Goal: Task Accomplishment & Management: Use online tool/utility

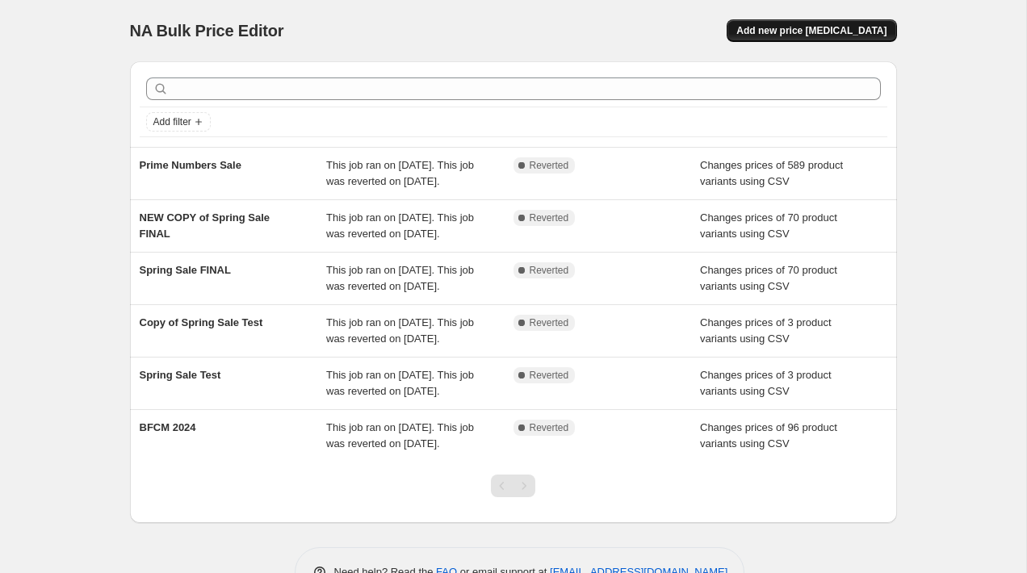
click at [794, 30] on span "Add new price [MEDICAL_DATA]" at bounding box center [811, 30] width 150 height 13
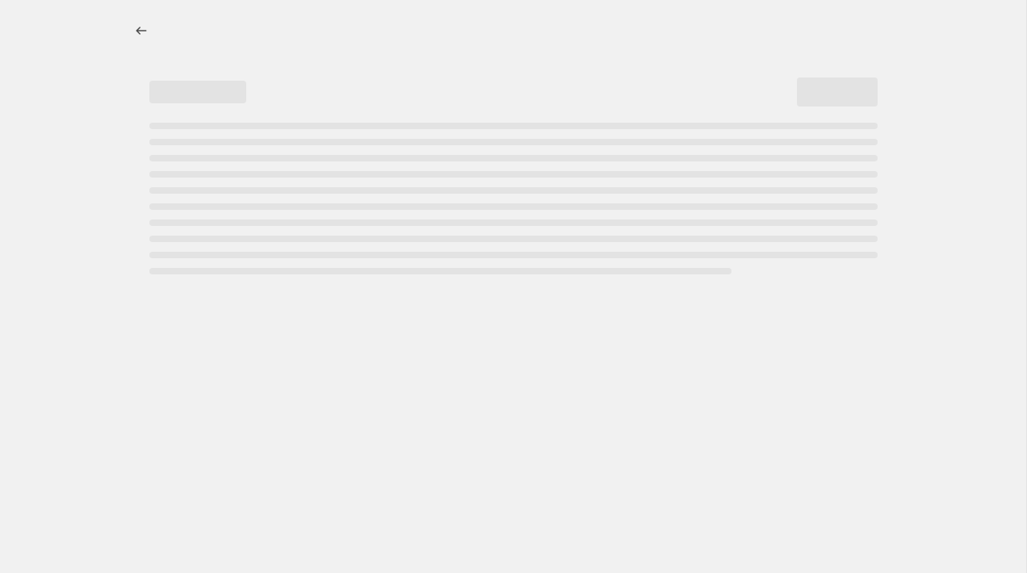
select select "percentage"
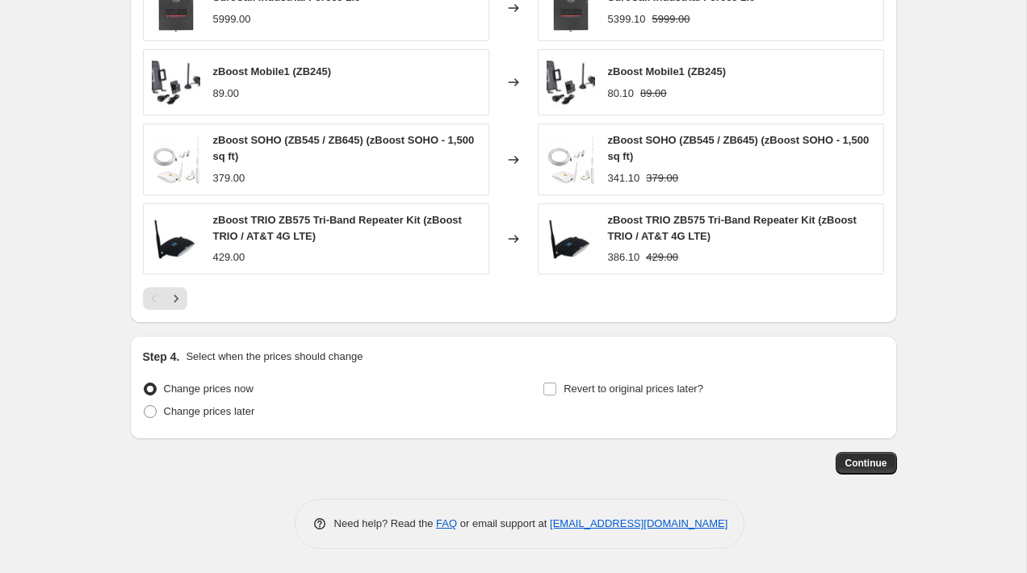
scroll to position [1064, 0]
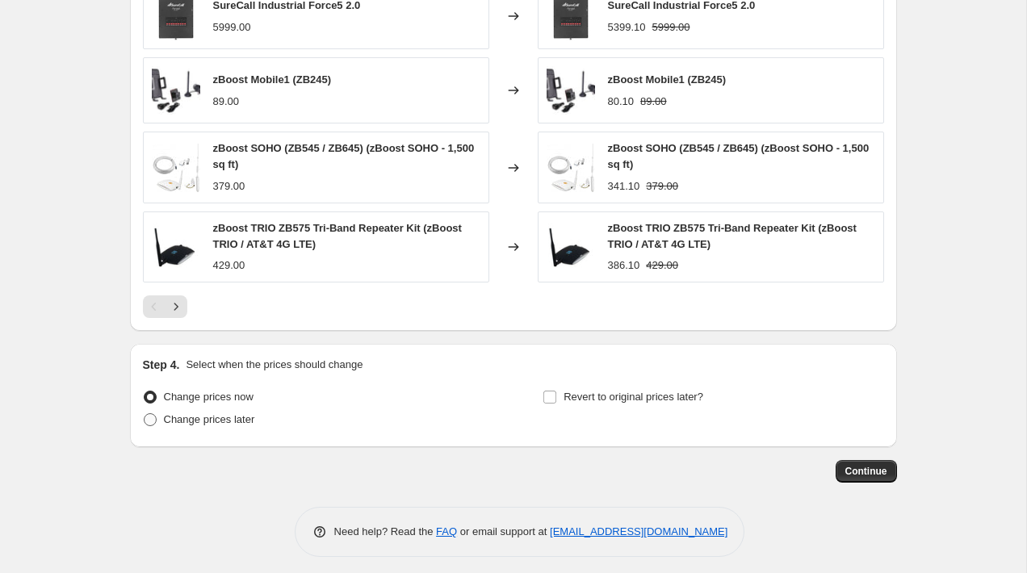
click at [239, 421] on span "Change prices later" at bounding box center [209, 419] width 91 height 12
click at [145, 414] on input "Change prices later" at bounding box center [144, 413] width 1 height 1
radio input "true"
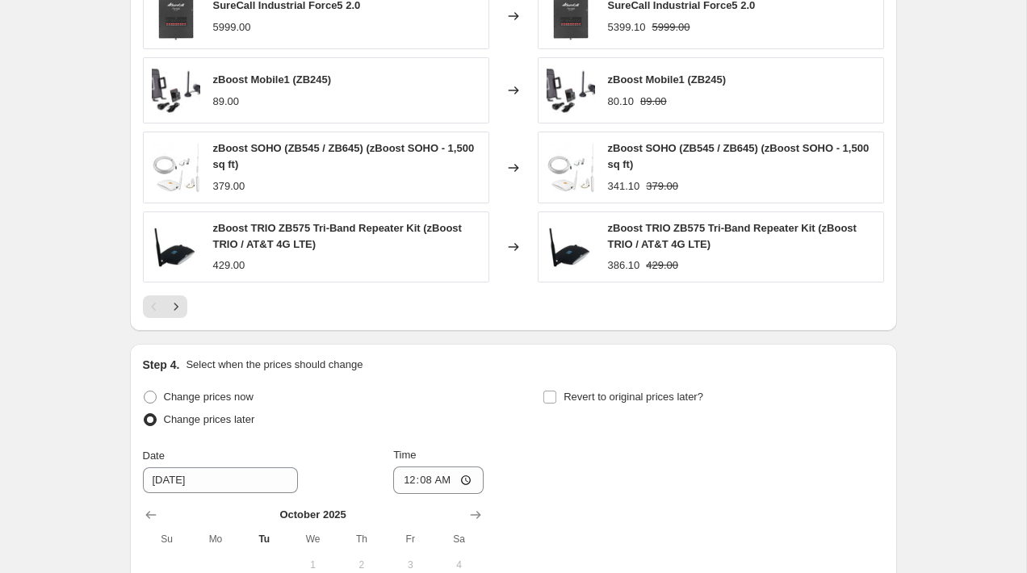
scroll to position [1322, 0]
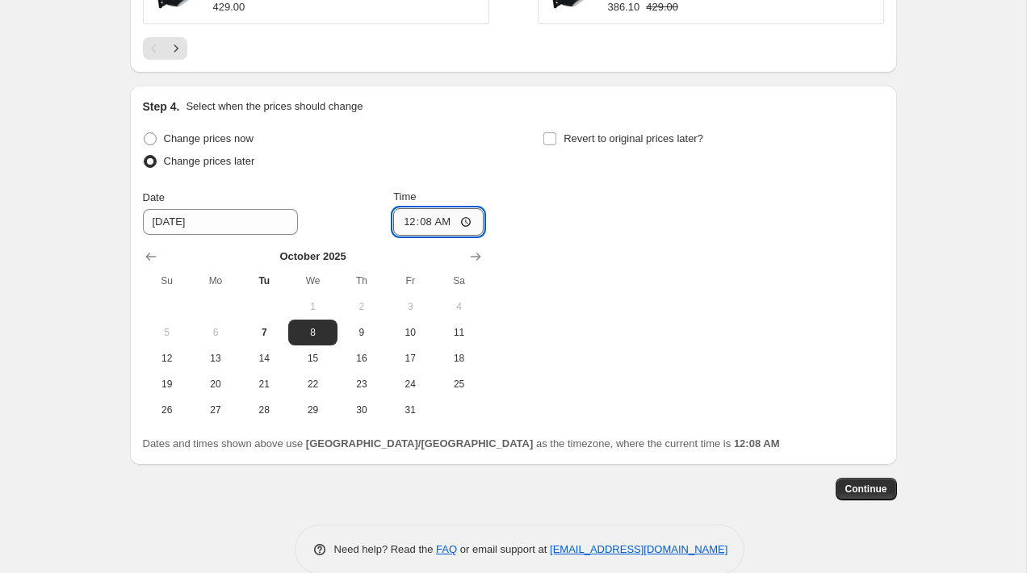
click at [411, 227] on input "00:08" at bounding box center [438, 221] width 90 height 27
click at [447, 222] on input "02:08" at bounding box center [438, 221] width 90 height 27
click at [424, 222] on input "14:08" at bounding box center [438, 221] width 90 height 27
type input "14:00"
click at [604, 208] on div "Change prices now Change prices later Date [DATE] Time 14:00 [DATE] Su Mo Tu We…" at bounding box center [513, 276] width 741 height 296
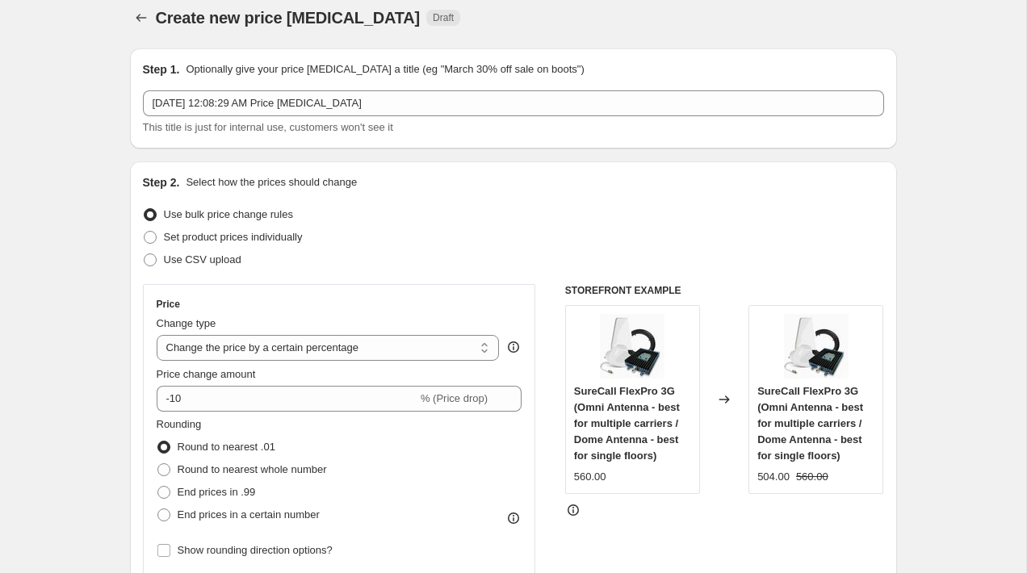
scroll to position [12, 0]
click at [233, 263] on span "Use CSV upload" at bounding box center [203, 260] width 78 height 12
click at [145, 255] on input "Use CSV upload" at bounding box center [144, 254] width 1 height 1
radio input "true"
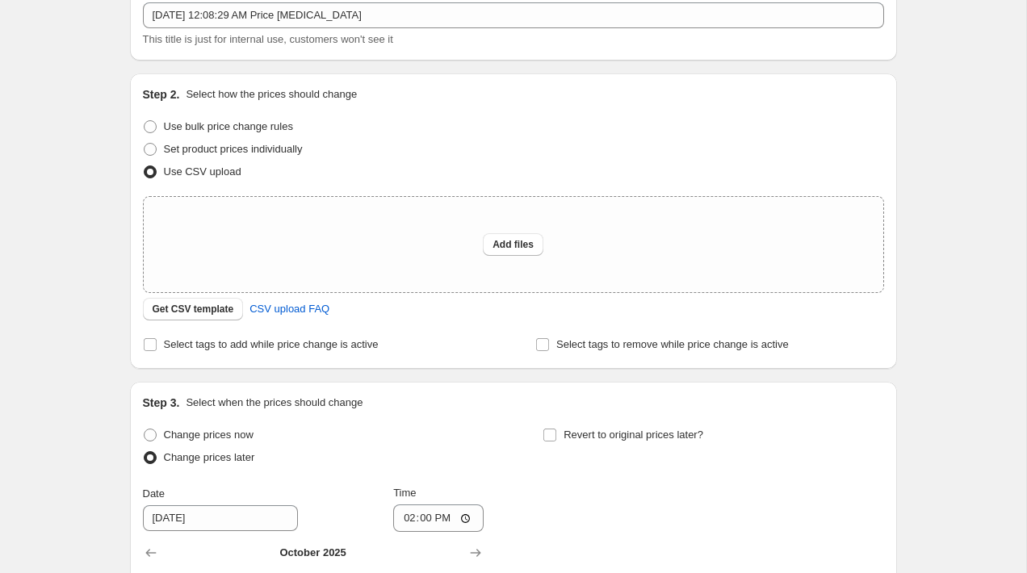
scroll to position [132, 0]
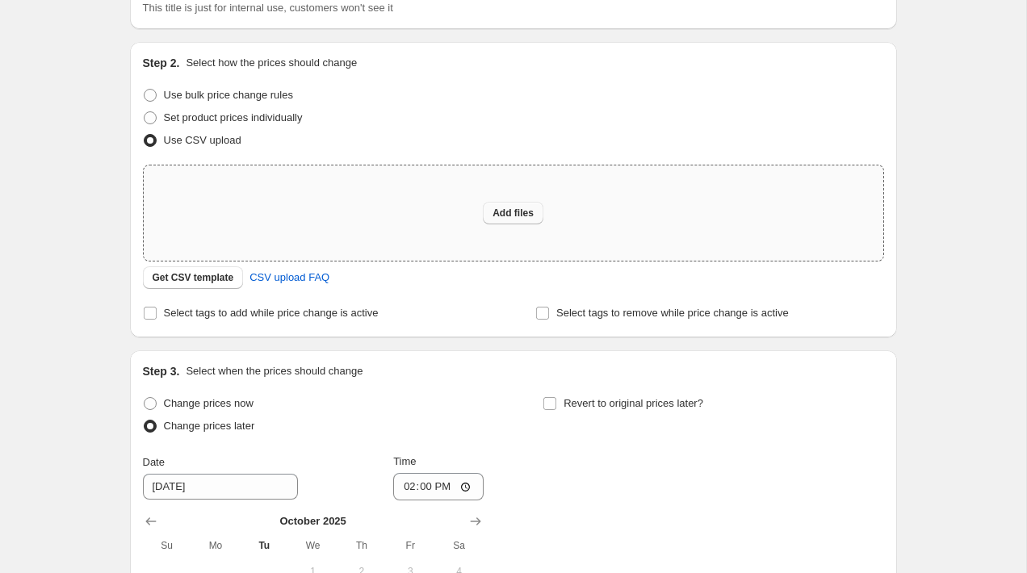
click at [509, 217] on span "Add files" at bounding box center [513, 213] width 41 height 13
type input "C:\fakepath\Fall Prime Day 2025 Discount Sheet for Shopify - For submission.csv"
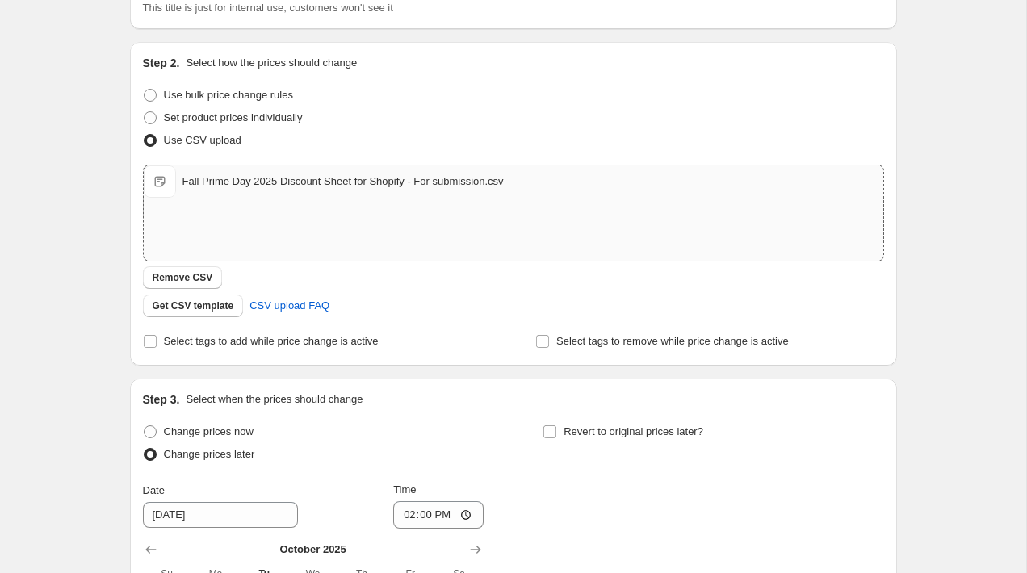
scroll to position [215, 0]
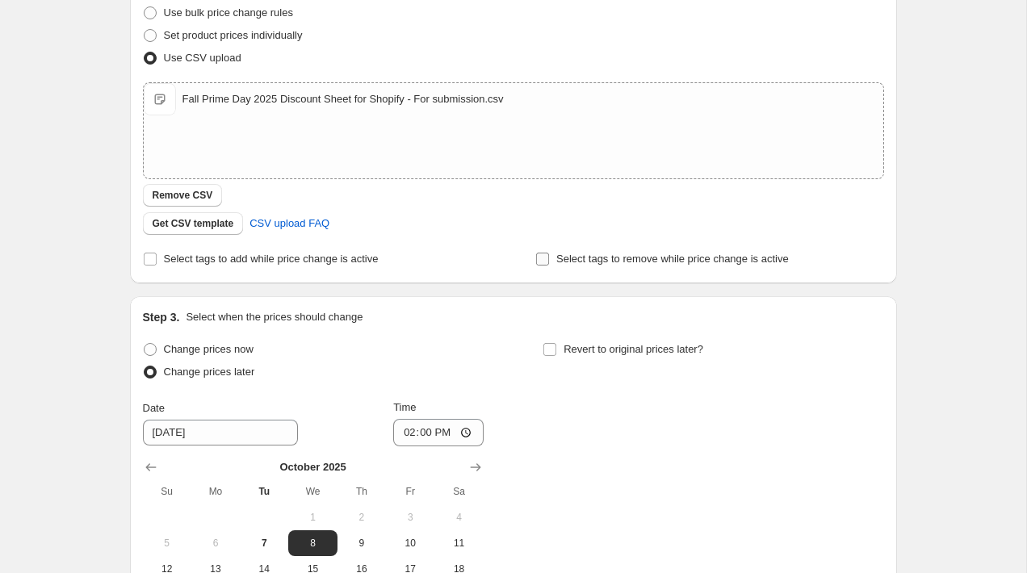
click at [617, 266] on span "Select tags to remove while price change is active" at bounding box center [672, 259] width 233 height 16
click at [549, 266] on input "Select tags to remove while price change is active" at bounding box center [542, 259] width 13 height 13
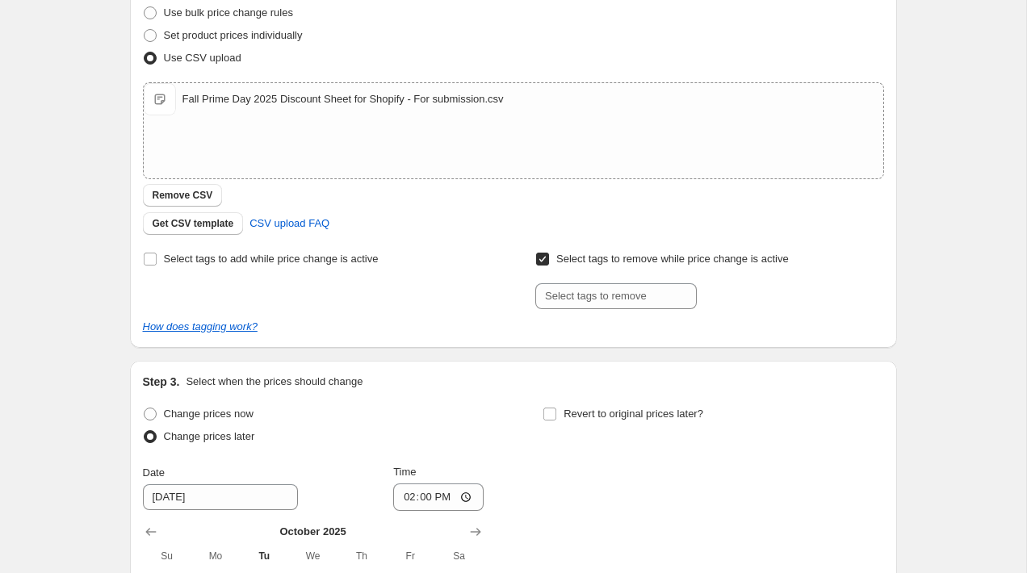
click at [614, 263] on span "Select tags to remove while price change is active" at bounding box center [672, 259] width 233 height 12
click at [549, 263] on input "Select tags to remove while price change is active" at bounding box center [542, 259] width 13 height 13
checkbox input "false"
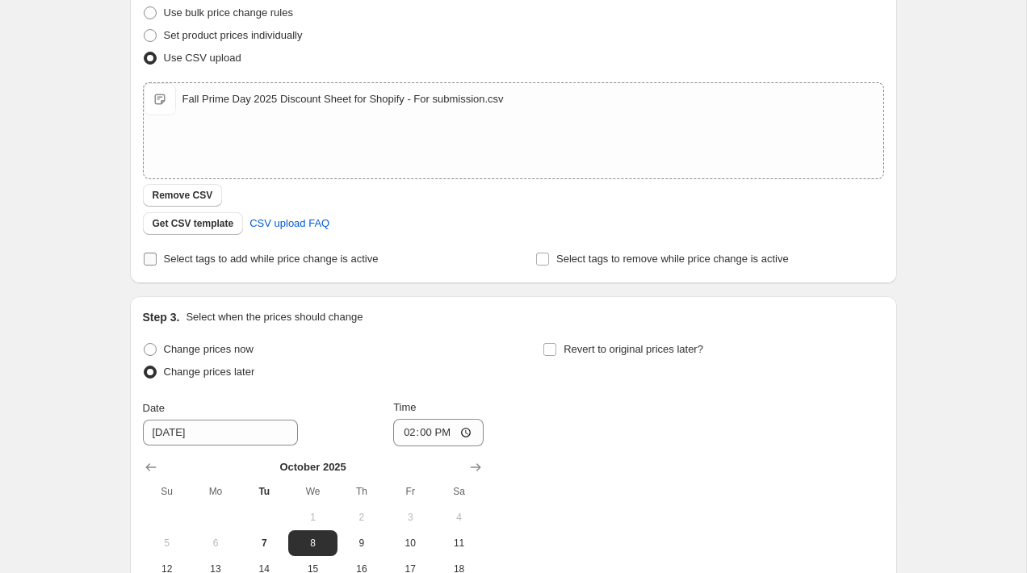
click at [374, 258] on span "Select tags to add while price change is active" at bounding box center [271, 259] width 215 height 12
click at [157, 258] on input "Select tags to add while price change is active" at bounding box center [150, 259] width 13 height 13
checkbox input "true"
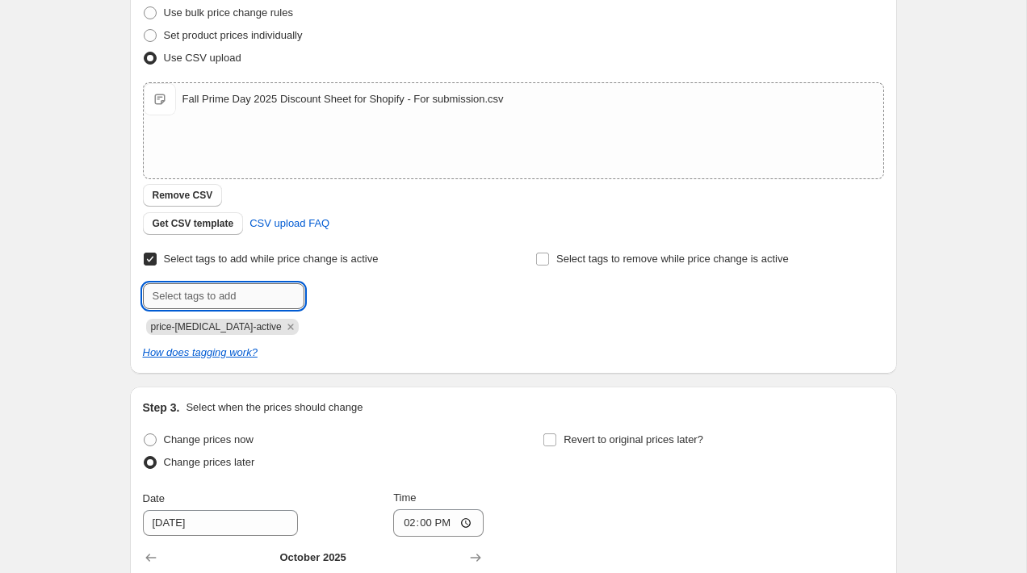
click at [286, 298] on input "text" at bounding box center [223, 296] width 161 height 26
type input "FALLSALE"
click at [451, 303] on div "FALLSALE Add FALLSALE" at bounding box center [317, 296] width 348 height 26
click at [373, 296] on span "FALLSALE" at bounding box center [364, 294] width 50 height 11
click at [484, 296] on div at bounding box center [317, 296] width 348 height 26
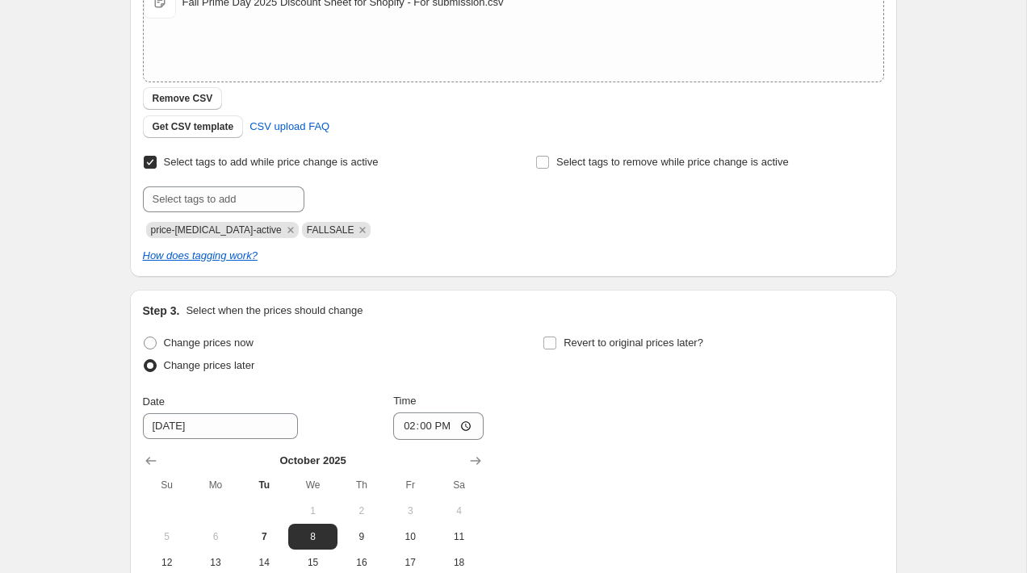
scroll to position [542, 0]
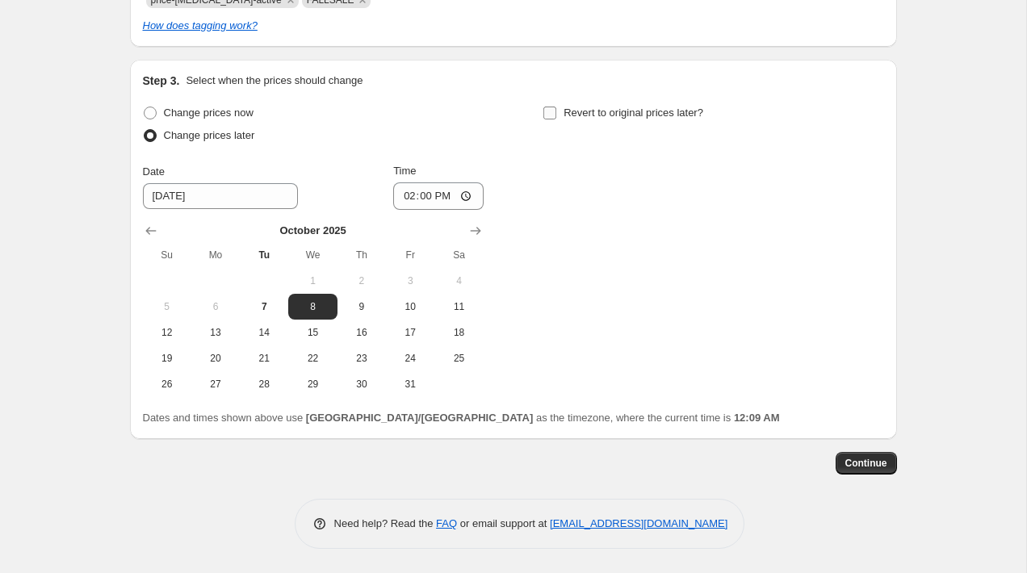
click at [584, 117] on span "Revert to original prices later?" at bounding box center [634, 113] width 140 height 12
click at [556, 117] on input "Revert to original prices later?" at bounding box center [549, 113] width 13 height 13
checkbox input "true"
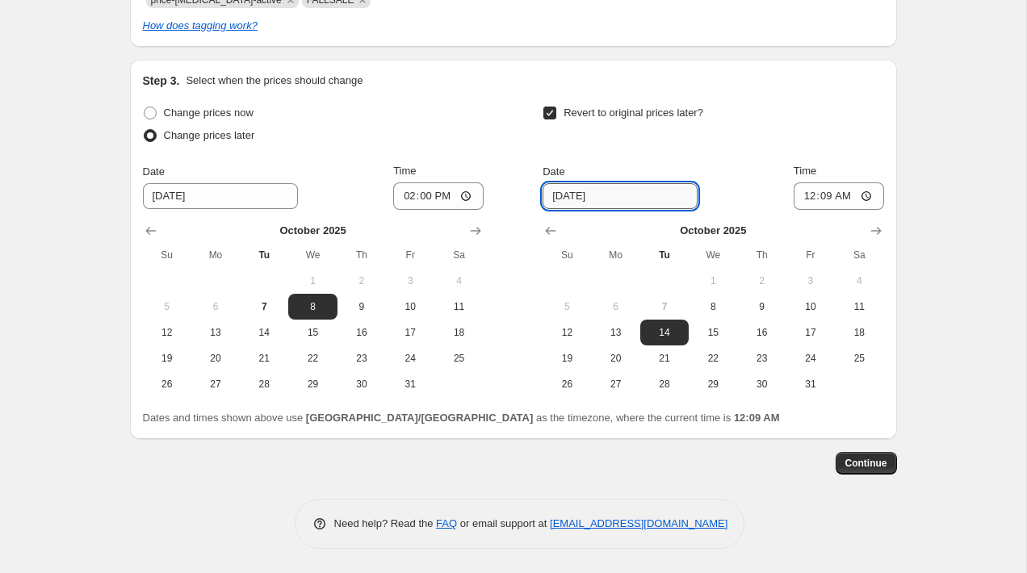
click at [583, 193] on input "[DATE]" at bounding box center [620, 196] width 155 height 26
click at [423, 195] on input "14:00" at bounding box center [438, 195] width 90 height 27
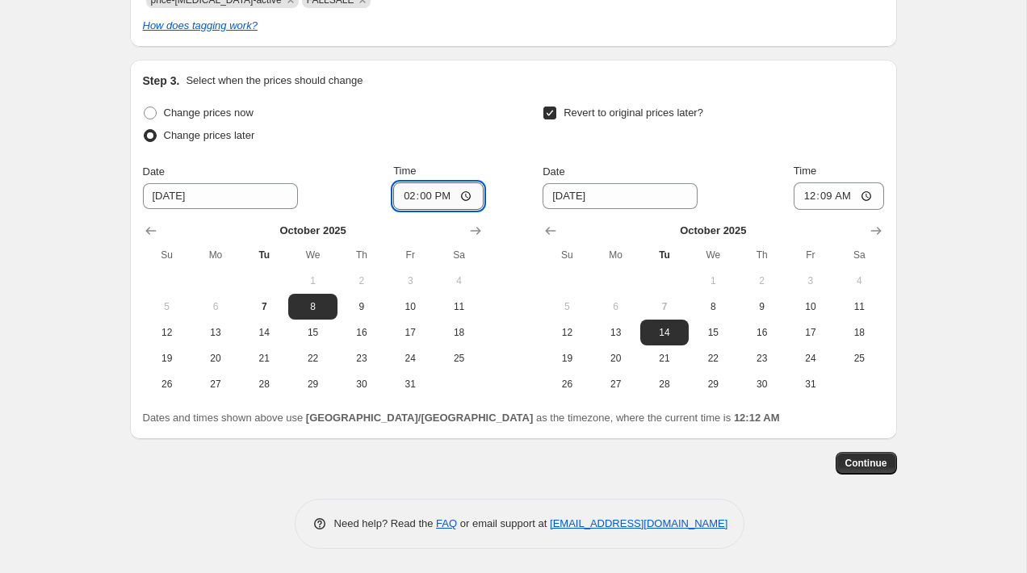
type input "14:01"
click at [577, 192] on input "[DATE]" at bounding box center [620, 196] width 155 height 26
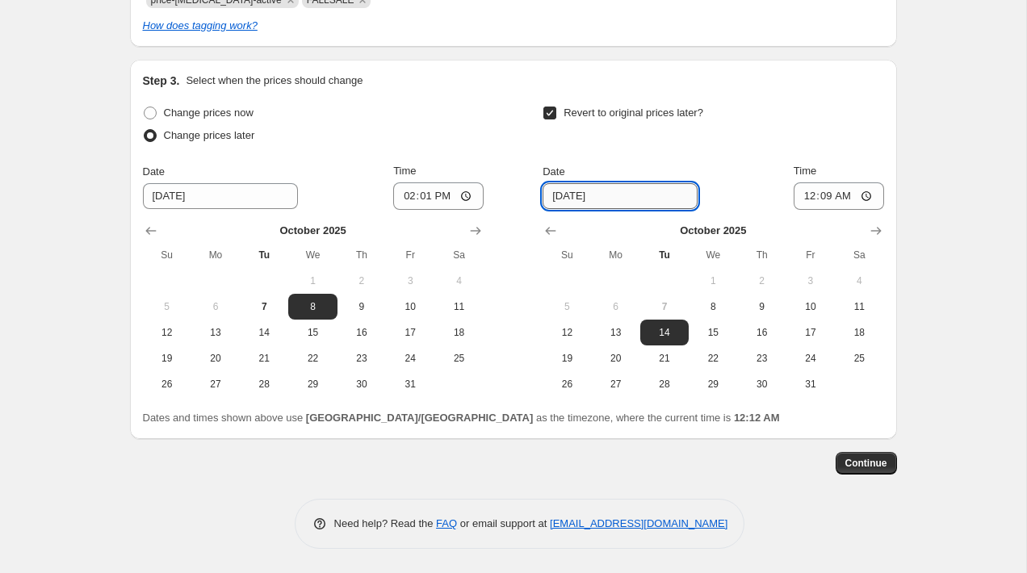
click at [577, 192] on input "[DATE]" at bounding box center [620, 196] width 155 height 26
click at [167, 200] on input "[DATE]" at bounding box center [220, 196] width 155 height 26
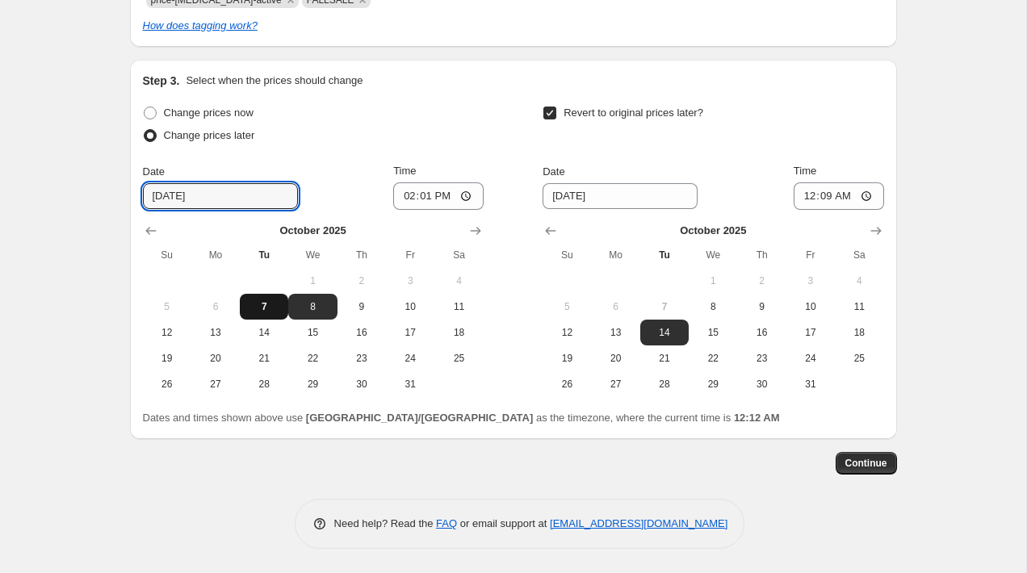
click at [264, 304] on span "7" at bounding box center [264, 306] width 36 height 13
type input "[DATE]"
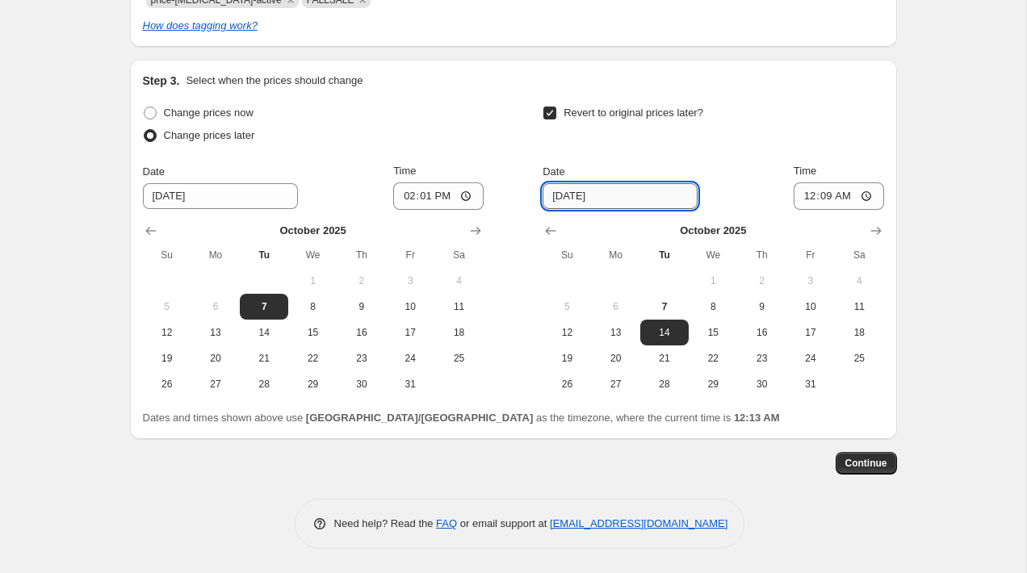
click at [577, 197] on input "[DATE]" at bounding box center [620, 196] width 155 height 26
click at [569, 191] on input "[DATE]" at bounding box center [620, 196] width 155 height 26
type input "[DATE]"
click at [723, 147] on div "Revert to original prices later?" at bounding box center [713, 126] width 341 height 48
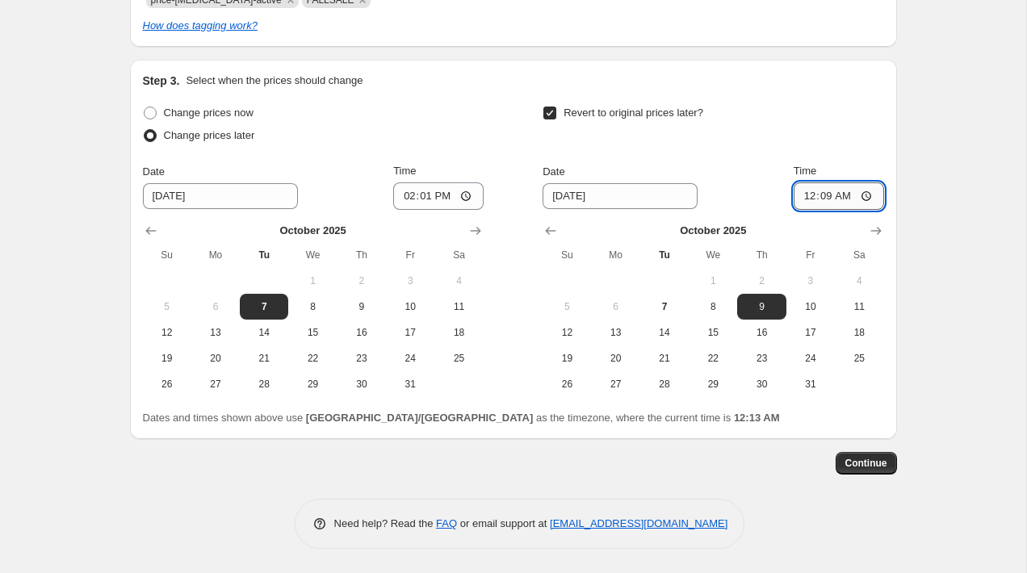
click at [807, 192] on input "00:09" at bounding box center [839, 195] width 90 height 27
click at [826, 195] on input "01:09" at bounding box center [839, 195] width 90 height 27
type input "13:59"
click at [918, 248] on div "Create new price [MEDICAL_DATA]. This page is ready Create new price [MEDICAL_D…" at bounding box center [513, 15] width 1026 height 1115
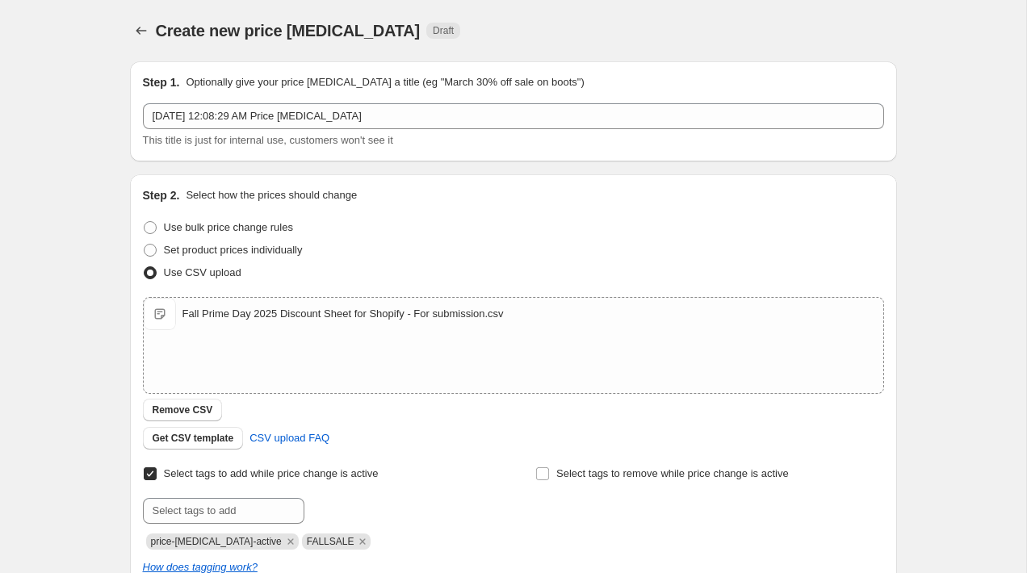
scroll to position [17, 0]
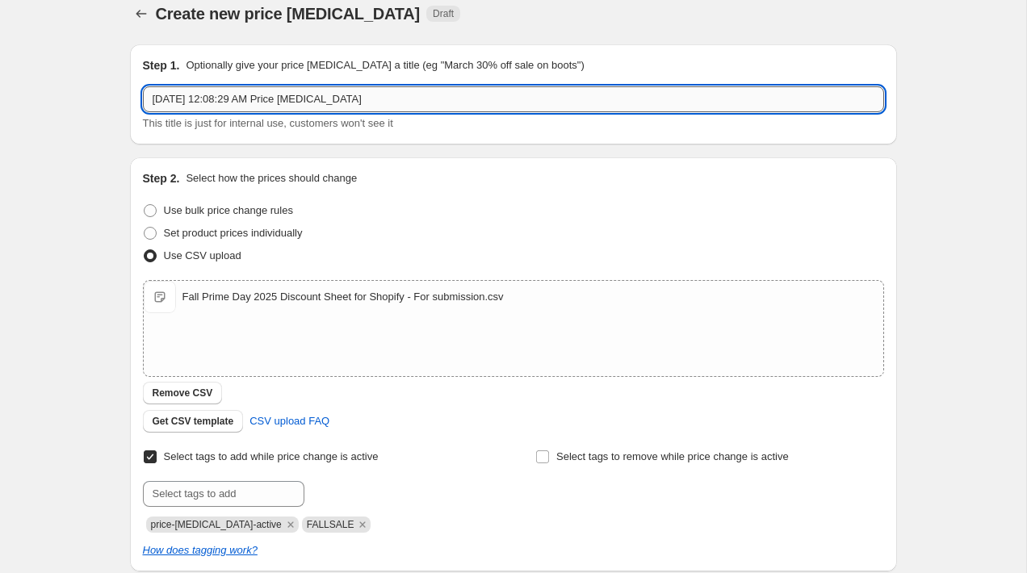
click at [430, 105] on input "[DATE] 12:08:29 AM Price [MEDICAL_DATA]" at bounding box center [513, 99] width 741 height 26
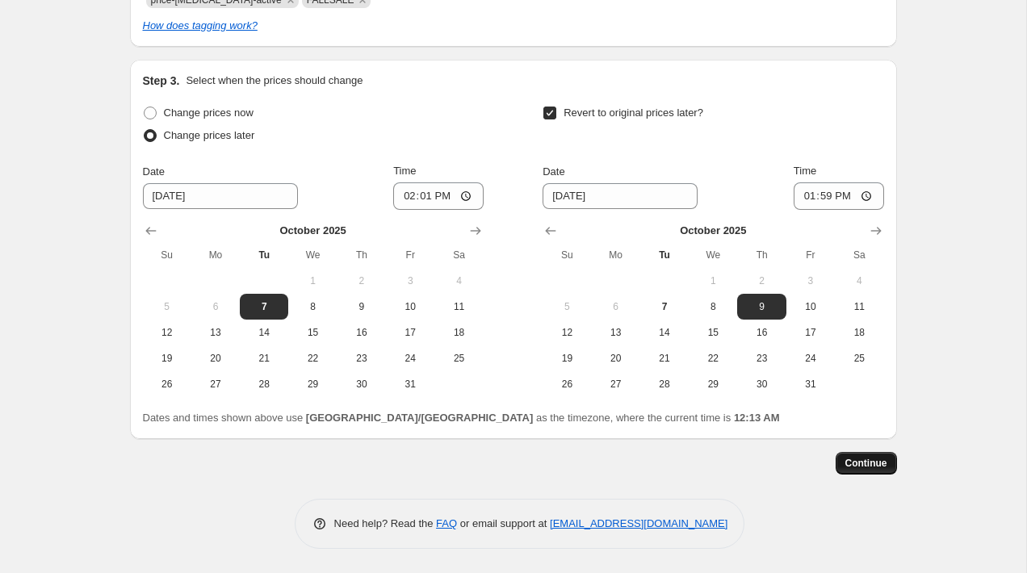
scroll to position [0, 0]
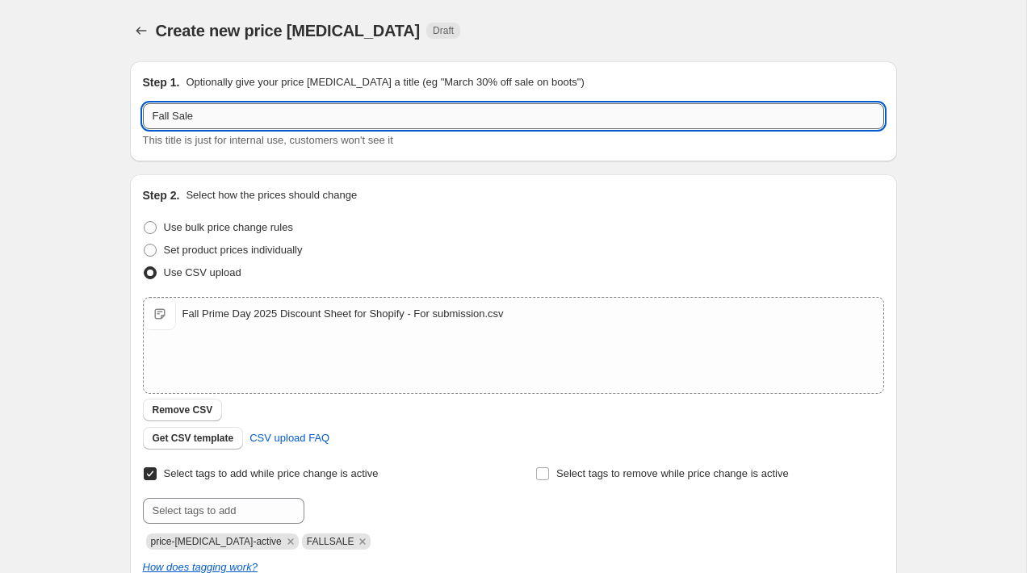
click at [566, 125] on input "Fall Sale" at bounding box center [513, 116] width 741 height 26
type input "Fall Sale 2025"
click at [836, 246] on div "Set product prices individually" at bounding box center [513, 250] width 741 height 23
click at [339, 114] on input "Fall Sale 2025" at bounding box center [513, 116] width 741 height 26
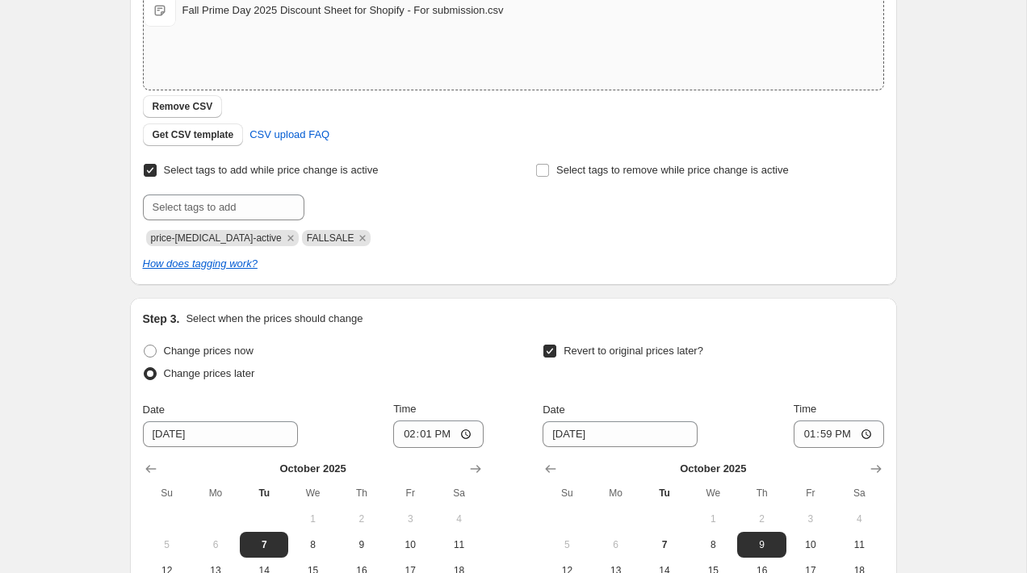
scroll to position [542, 0]
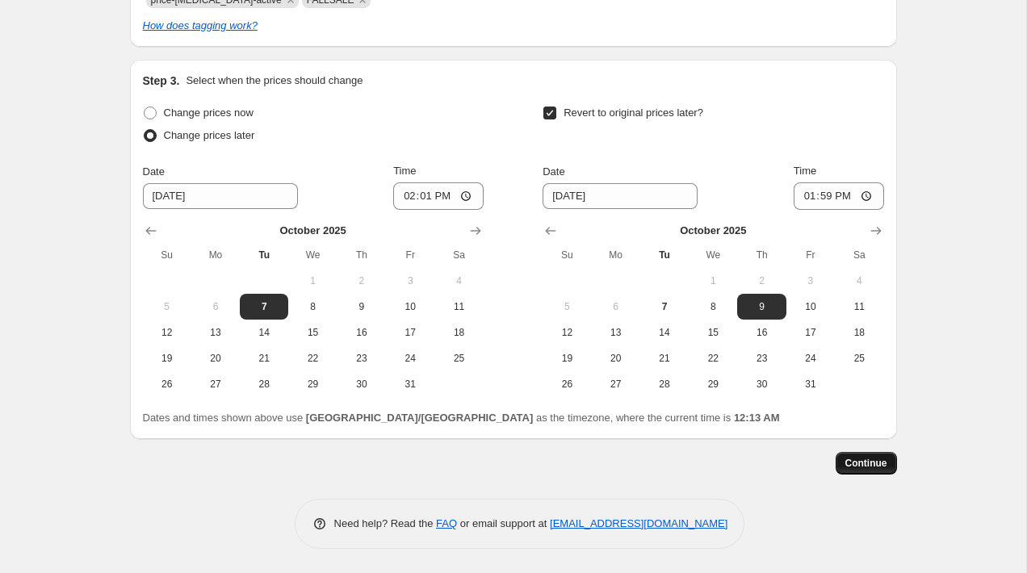
click at [838, 460] on button "Continue" at bounding box center [866, 463] width 61 height 23
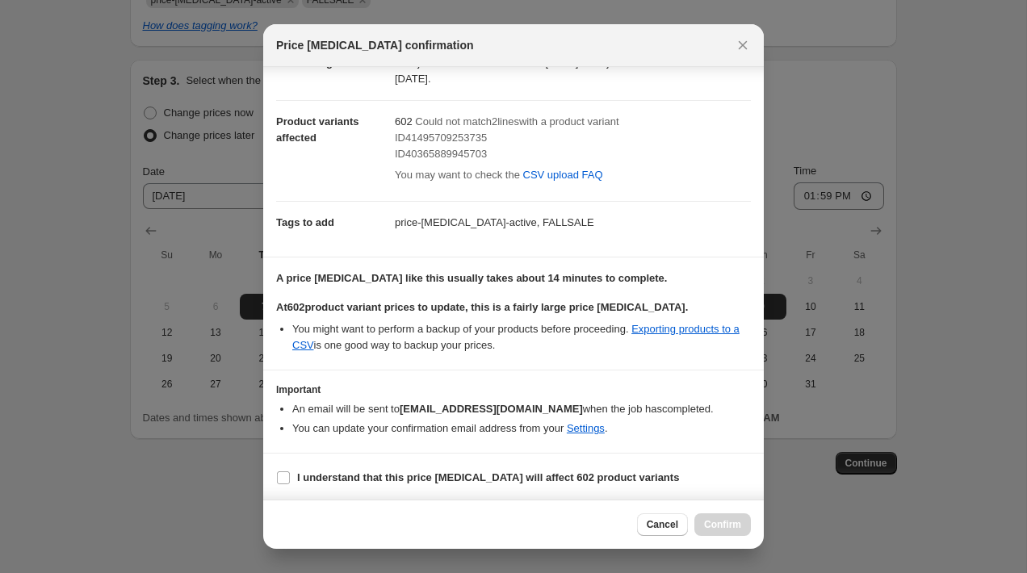
scroll to position [0, 0]
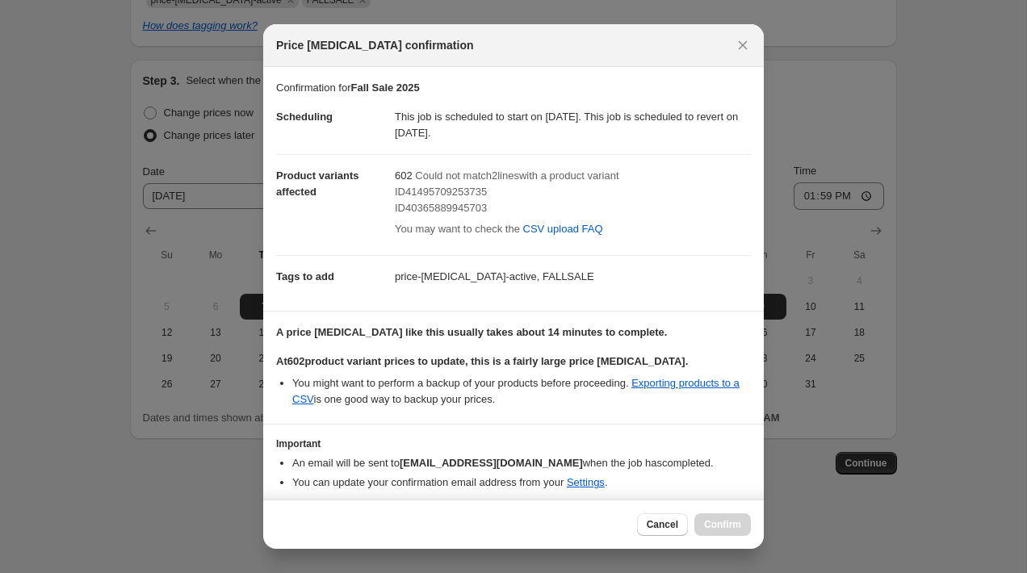
click at [505, 195] on div "ID41495709253735" at bounding box center [573, 192] width 356 height 16
click at [505, 201] on div "ID40365889945703" at bounding box center [573, 208] width 356 height 16
drag, startPoint x: 511, startPoint y: 210, endPoint x: 480, endPoint y: 201, distance: 31.9
click at [480, 201] on div "ID40365889945703" at bounding box center [573, 208] width 356 height 16
click at [487, 203] on span "ID40365889945703" at bounding box center [441, 208] width 92 height 12
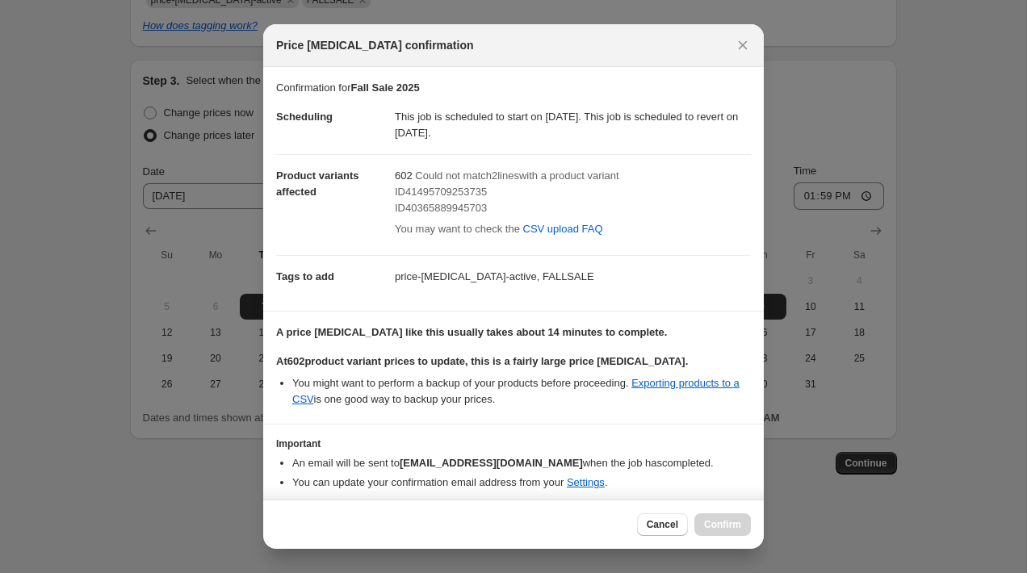
click at [470, 195] on span "ID41495709253735" at bounding box center [441, 192] width 92 height 12
click at [487, 197] on span "ID41495709253735" at bounding box center [441, 192] width 92 height 12
drag, startPoint x: 503, startPoint y: 195, endPoint x: 406, endPoint y: 197, distance: 96.9
click at [406, 197] on div "ID41495709253735" at bounding box center [573, 192] width 356 height 16
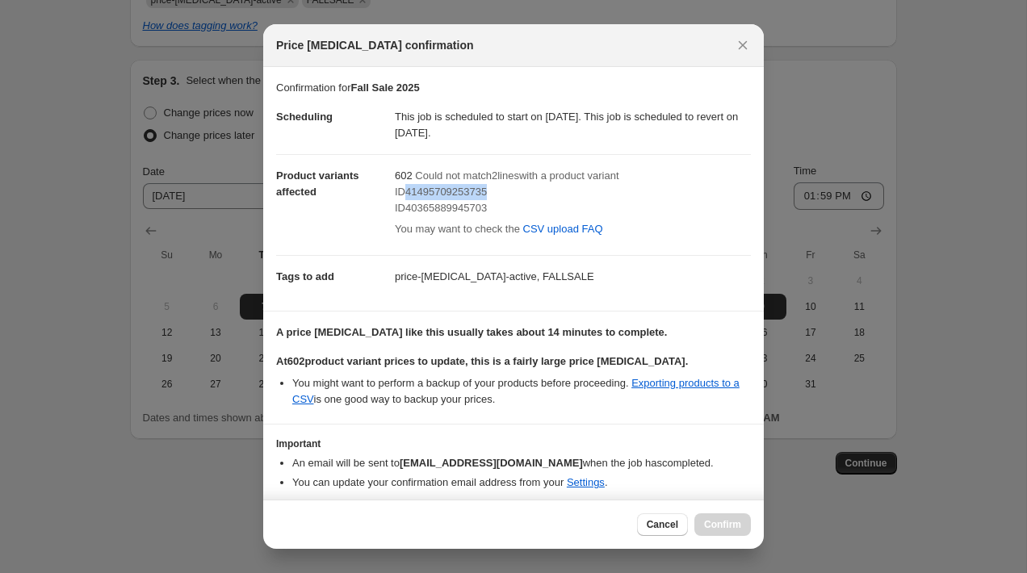
copy span "41495709253735"
click at [569, 205] on div "ID40365889945703" at bounding box center [573, 208] width 356 height 16
click at [470, 191] on span "ID41495709253735" at bounding box center [441, 192] width 92 height 12
drag, startPoint x: 497, startPoint y: 191, endPoint x: 405, endPoint y: 192, distance: 91.2
click at [405, 192] on div "ID41495709253735" at bounding box center [573, 192] width 356 height 16
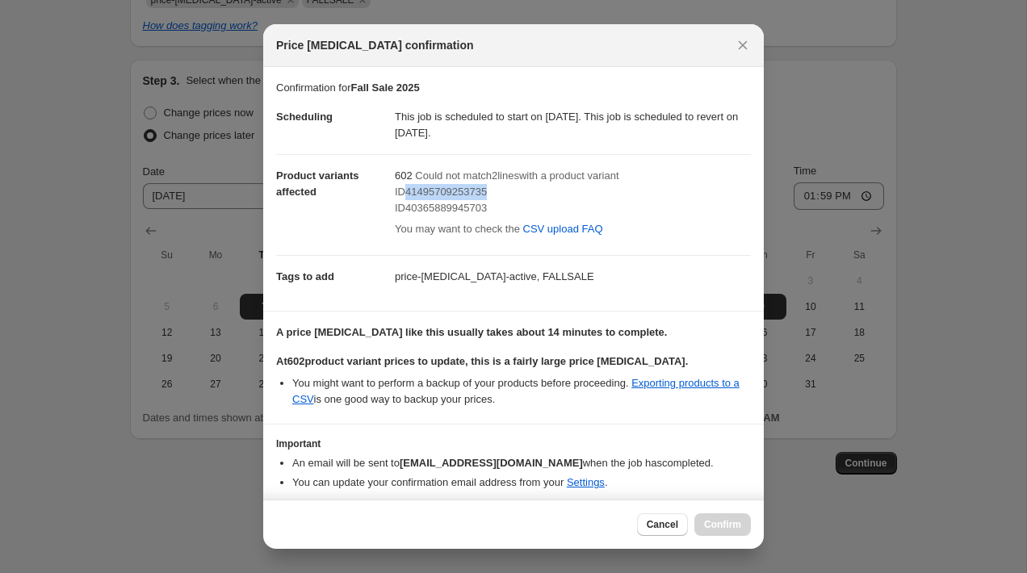
copy span "41495709253735"
drag, startPoint x: 500, startPoint y: 212, endPoint x: 405, endPoint y: 212, distance: 95.3
click at [405, 212] on div "ID40365889945703" at bounding box center [573, 208] width 356 height 16
copy span "40365889945703"
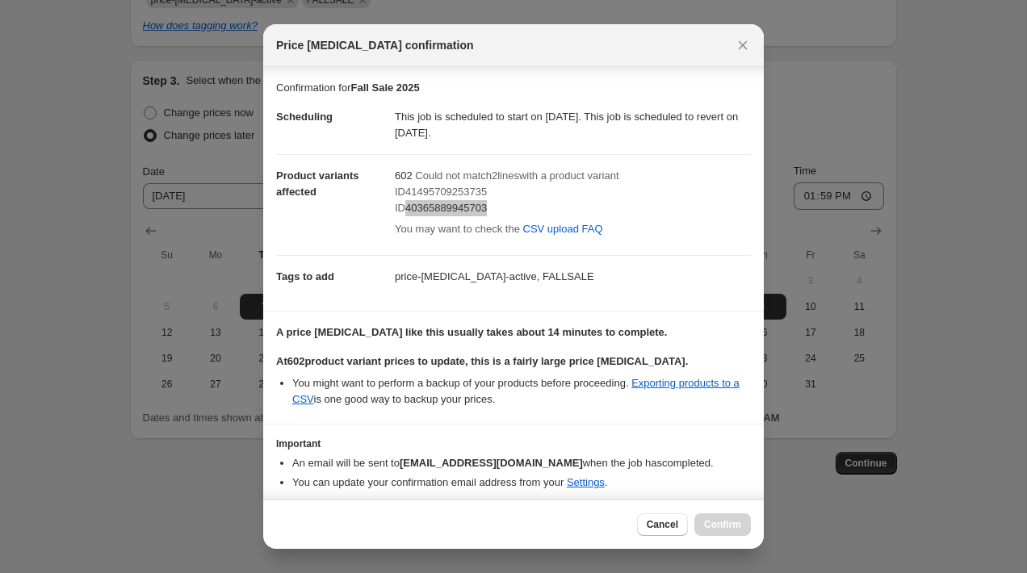
scroll to position [57, 0]
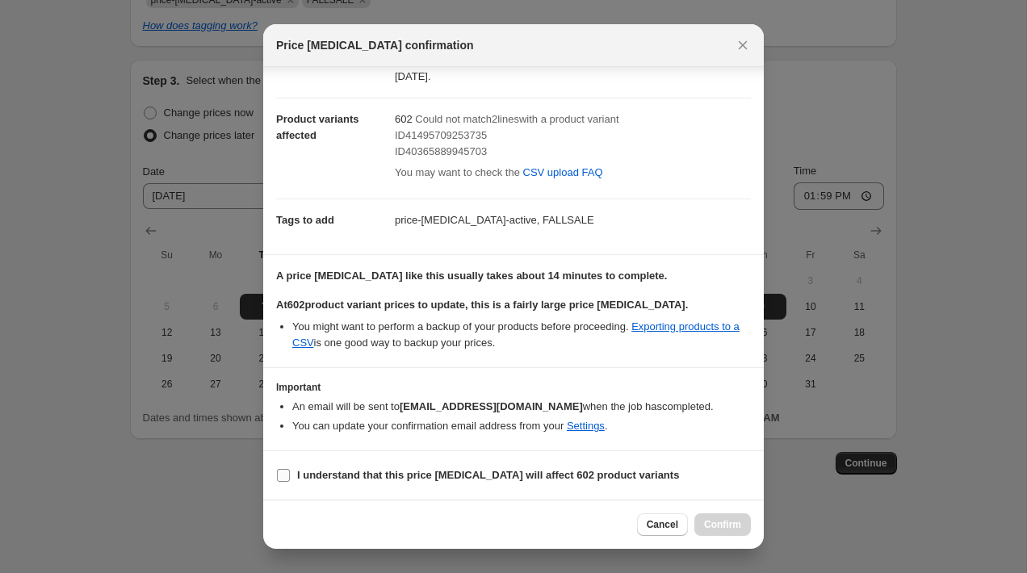
click at [590, 471] on b "I understand that this price [MEDICAL_DATA] will affect 602 product variants" at bounding box center [488, 475] width 382 height 12
click at [290, 471] on input "I understand that this price [MEDICAL_DATA] will affect 602 product variants" at bounding box center [283, 475] width 13 height 13
checkbox input "true"
drag, startPoint x: 723, startPoint y: 523, endPoint x: 707, endPoint y: 408, distance: 116.5
click at [707, 408] on div "Price [MEDICAL_DATA] confirmation Confirmation for Fall Sale 2025 Scheduling Th…" at bounding box center [513, 286] width 501 height 525
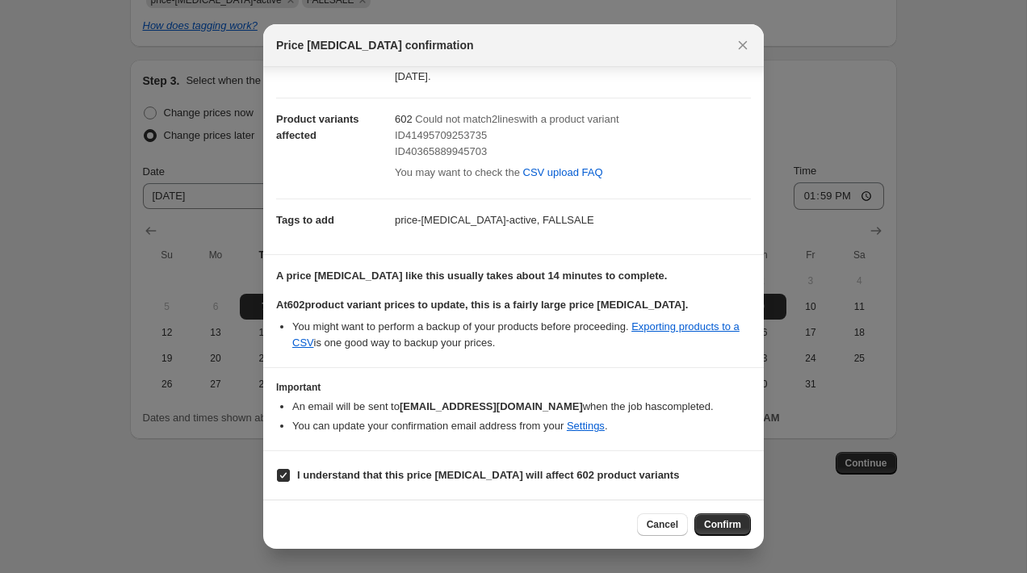
scroll to position [0, 0]
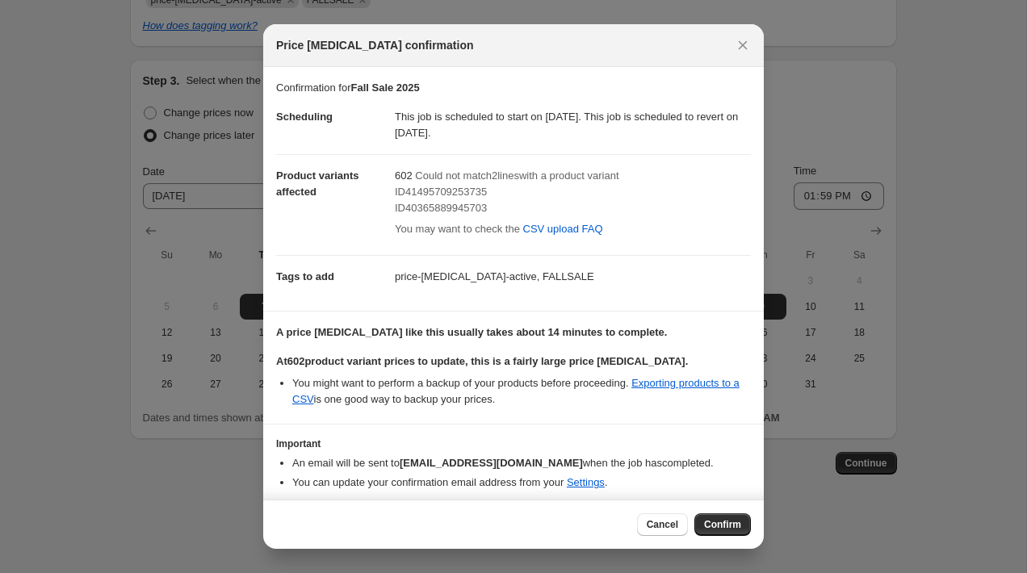
click at [723, 512] on div "Cancel Confirm" at bounding box center [513, 524] width 501 height 49
click at [723, 518] on button "Confirm" at bounding box center [722, 524] width 57 height 23
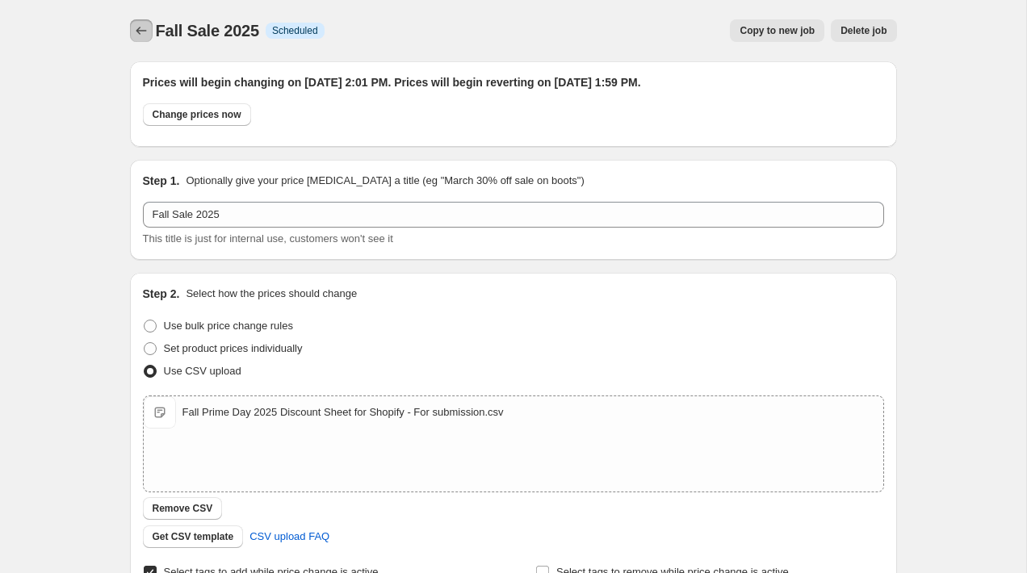
click at [143, 31] on icon "Price change jobs" at bounding box center [141, 31] width 10 height 8
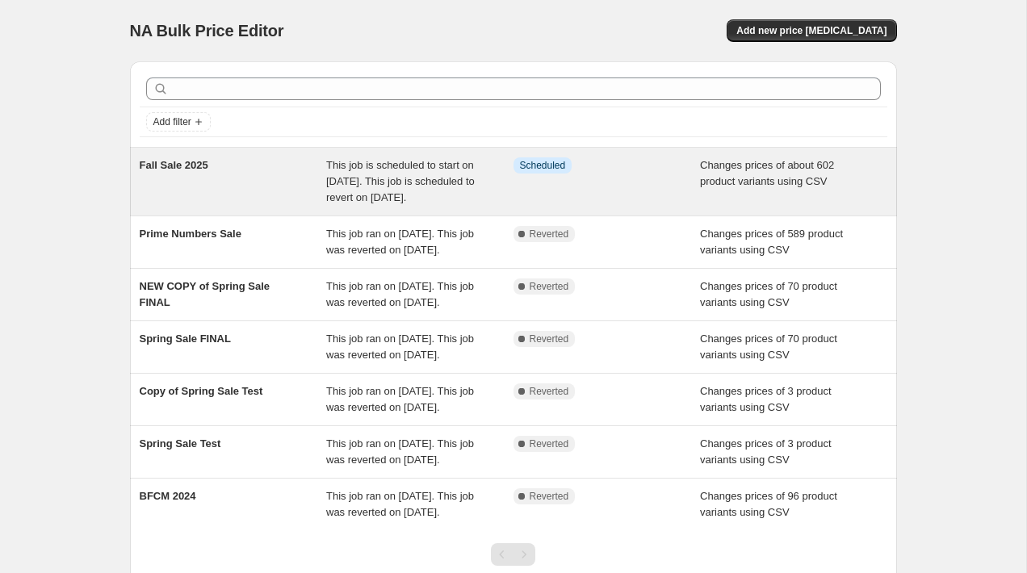
click at [426, 200] on span "This job is scheduled to start on [DATE]. This job is scheduled to revert on [D…" at bounding box center [400, 181] width 149 height 44
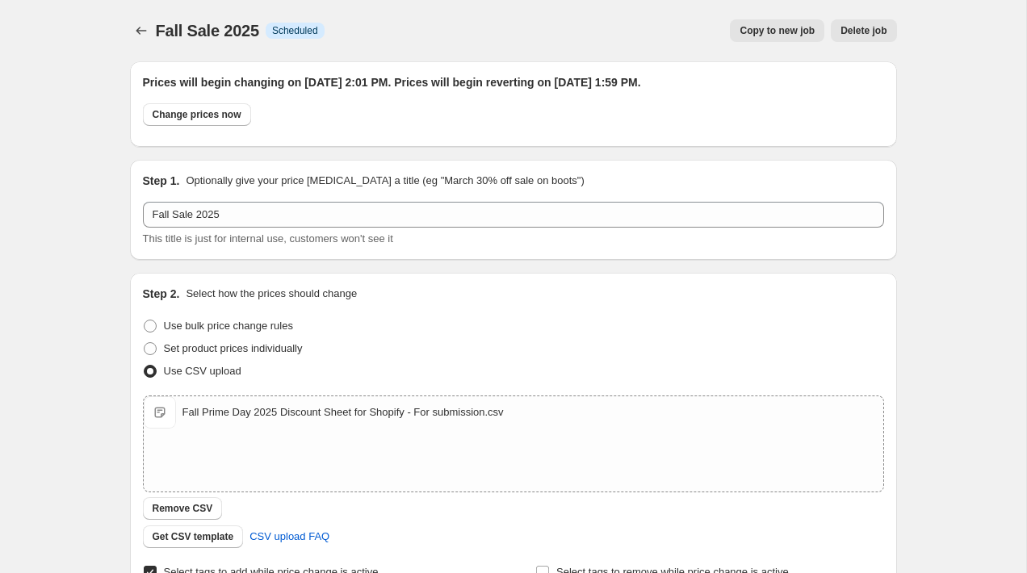
click at [479, 128] on div "Change prices now" at bounding box center [513, 118] width 741 height 31
